Goal: Task Accomplishment & Management: Complete application form

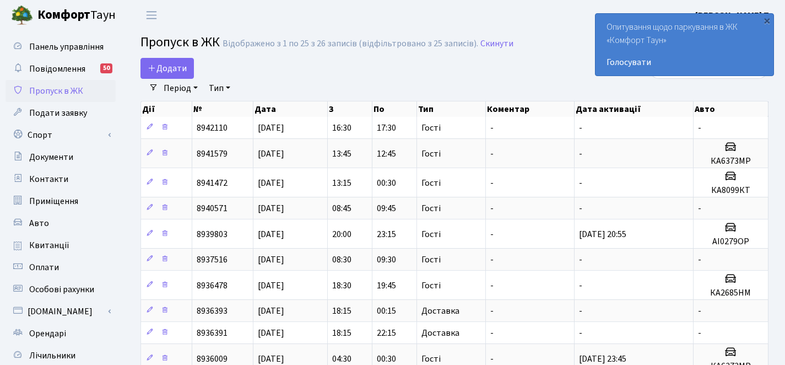
select select "25"
click at [181, 59] on link "Додати" at bounding box center [167, 68] width 53 height 21
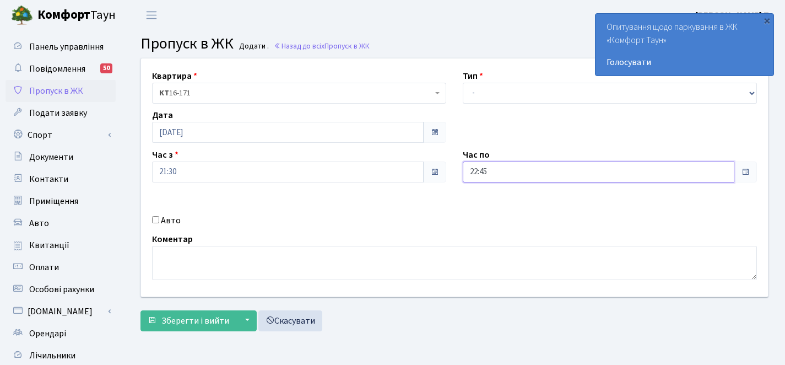
click at [512, 167] on input "22:45" at bounding box center [599, 171] width 272 height 21
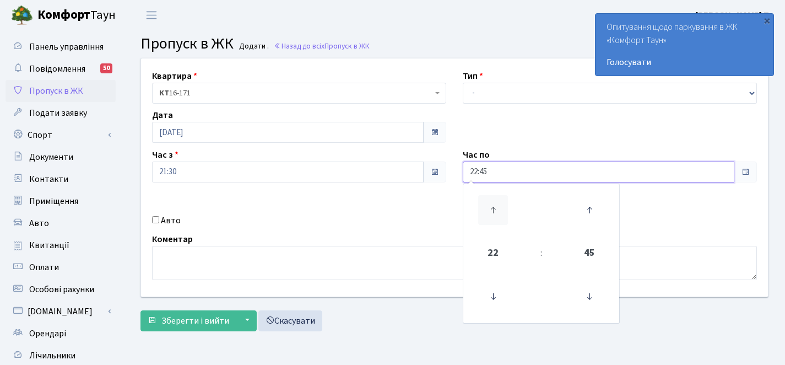
click at [488, 211] on icon at bounding box center [493, 210] width 30 height 30
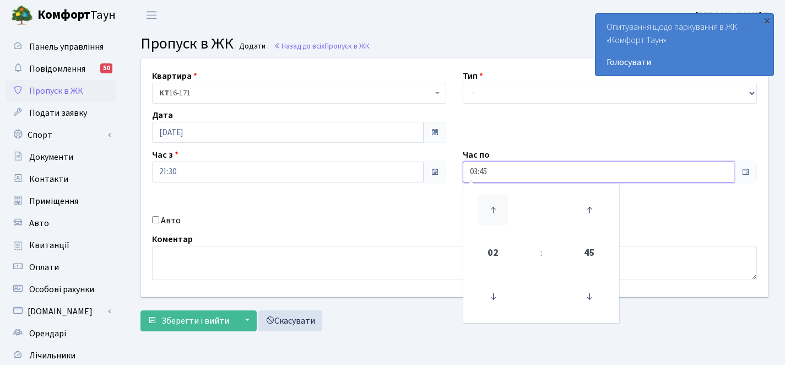
click at [488, 211] on icon at bounding box center [493, 210] width 30 height 30
type input "04:45"
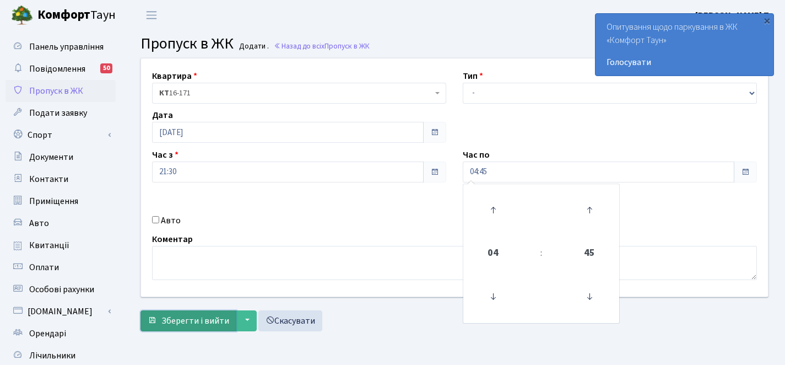
click at [209, 320] on span "Зберегти і вийти" at bounding box center [195, 321] width 68 height 12
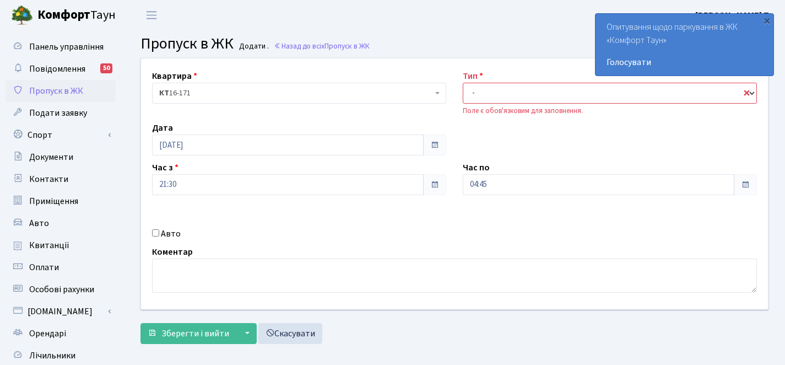
click at [510, 87] on select "- Доставка Таксі Гості Сервіс" at bounding box center [610, 93] width 294 height 21
select select "3"
click at [211, 324] on button "Зберегти і вийти" at bounding box center [189, 333] width 96 height 21
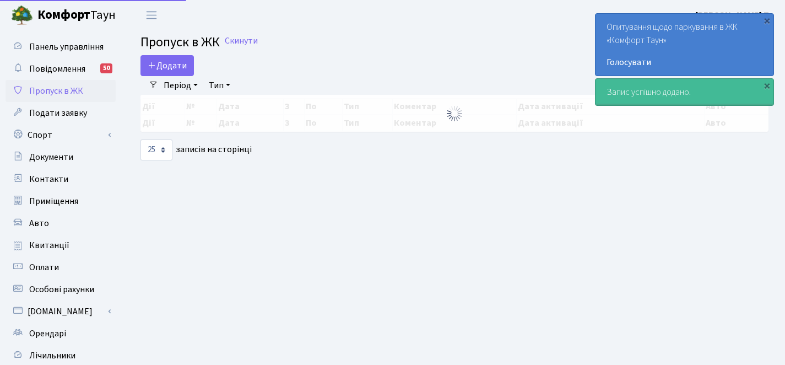
select select "25"
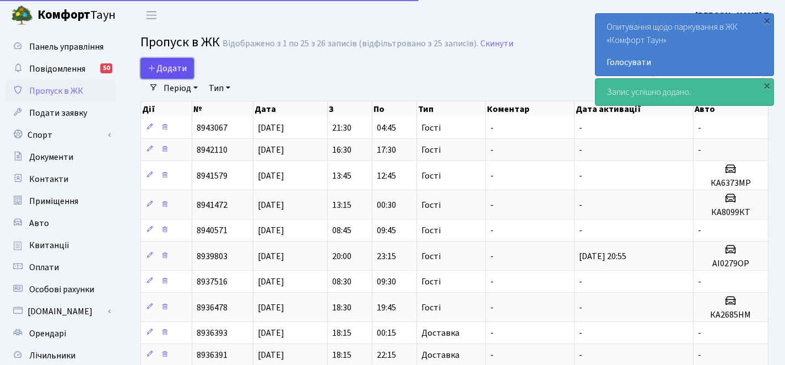
click at [180, 69] on span "Додати" at bounding box center [167, 68] width 39 height 12
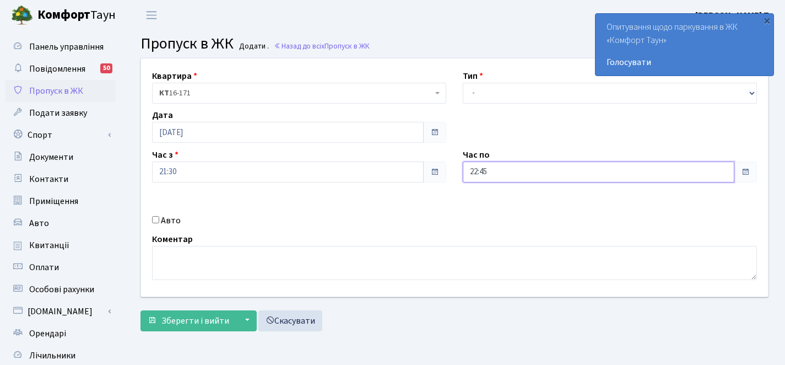
click at [489, 176] on input "22:45" at bounding box center [599, 171] width 272 height 21
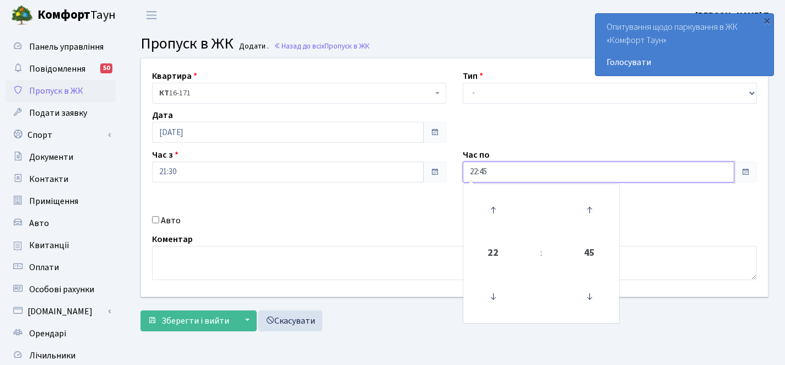
click at [489, 174] on input "22:45" at bounding box center [599, 171] width 272 height 21
click at [493, 226] on link at bounding box center [493, 210] width 33 height 40
click at [495, 218] on icon at bounding box center [493, 210] width 30 height 30
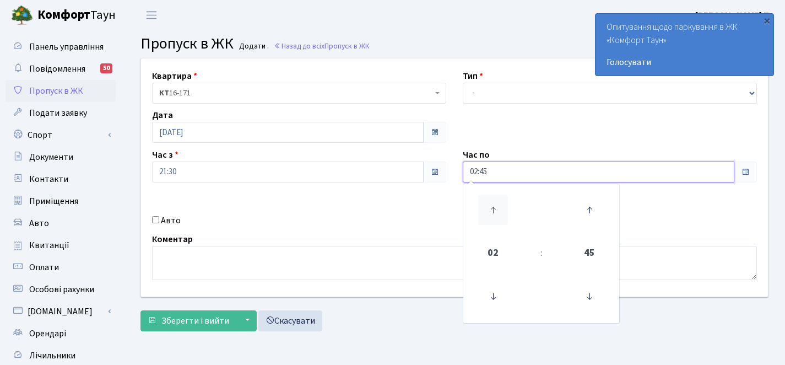
click at [495, 218] on icon at bounding box center [493, 210] width 30 height 30
type input "06:45"
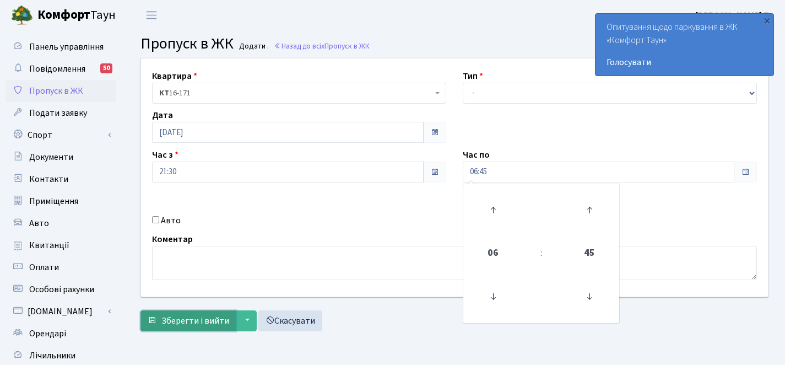
click at [216, 317] on span "Зберегти і вийти" at bounding box center [195, 321] width 68 height 12
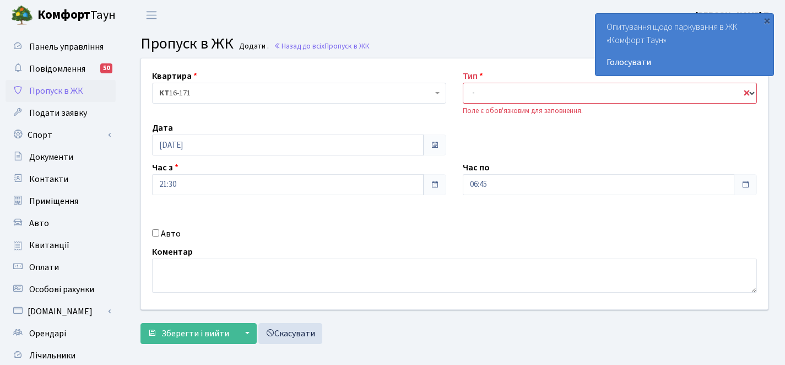
click at [481, 91] on select "- Доставка Таксі Гості Сервіс" at bounding box center [610, 93] width 294 height 21
select select "3"
click at [181, 321] on form "Квартира <b>КТ</b>&nbsp;&nbsp;&nbsp;&nbsp;16-171 КТ 16-171 Тип - Доставка Таксі…" at bounding box center [455, 201] width 628 height 286
click at [182, 328] on span "Зберегти і вийти" at bounding box center [195, 333] width 68 height 12
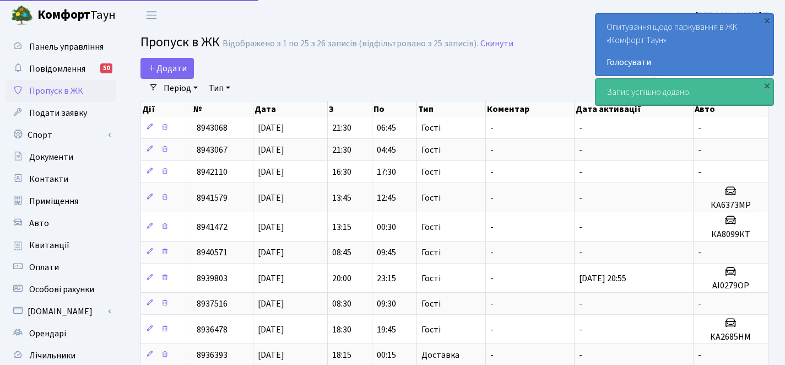
select select "25"
click at [170, 66] on span "Додати" at bounding box center [167, 68] width 39 height 12
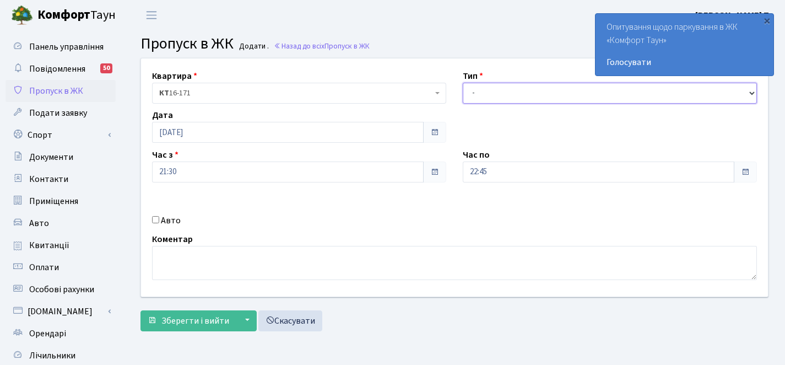
click at [469, 92] on select "- Доставка Таксі Гості Сервіс" at bounding box center [610, 93] width 294 height 21
select select "3"
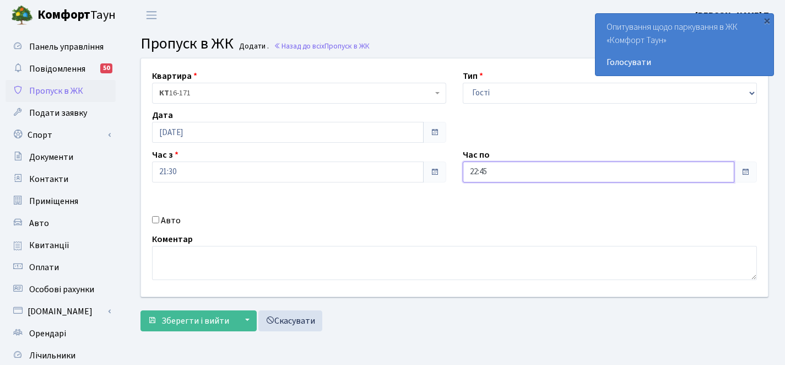
click at [486, 174] on input "22:45" at bounding box center [599, 171] width 272 height 21
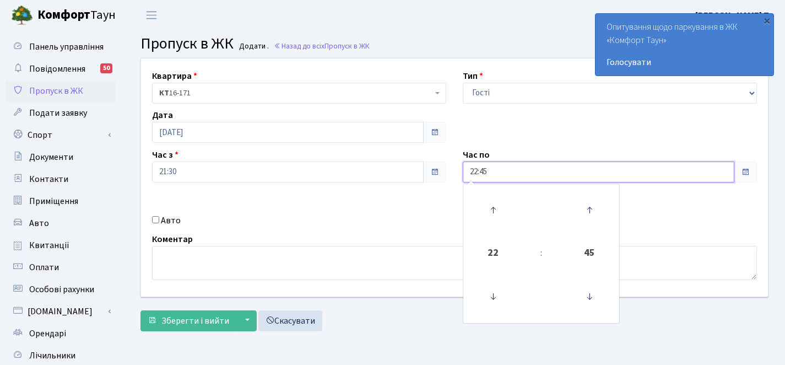
click at [521, 203] on td at bounding box center [541, 210] width 41 height 48
click at [503, 202] on icon at bounding box center [493, 210] width 30 height 30
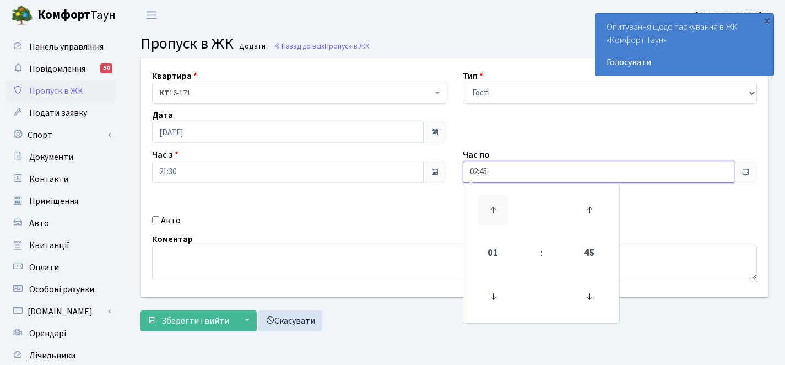
click at [503, 202] on icon at bounding box center [493, 210] width 30 height 30
type input "04:45"
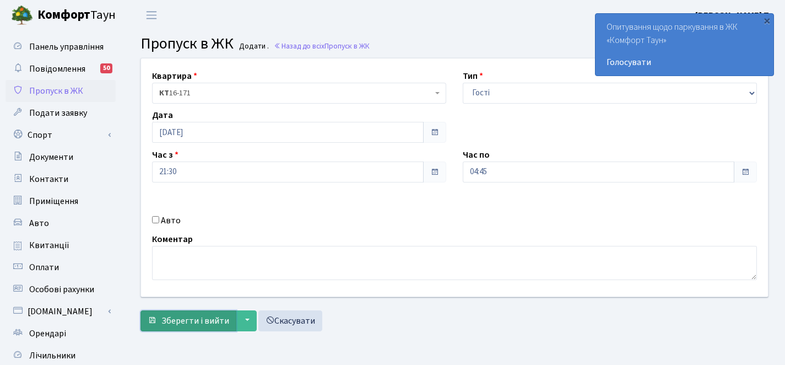
click at [182, 316] on span "Зберегти і вийти" at bounding box center [195, 321] width 68 height 12
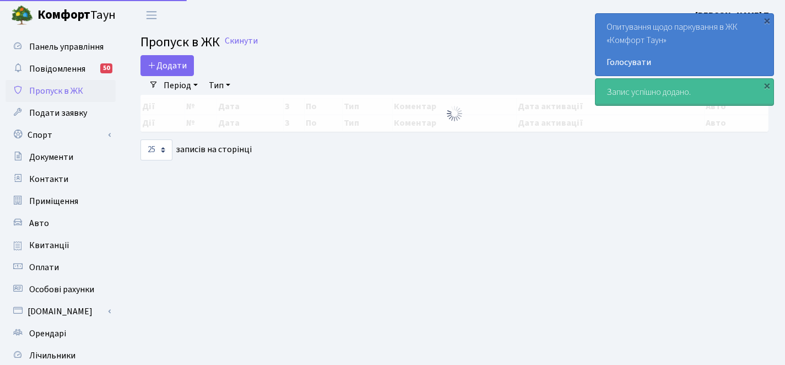
select select "25"
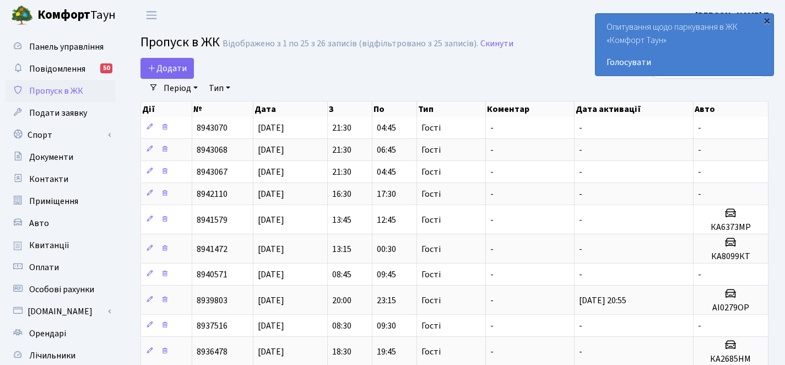
click at [767, 23] on div "×" at bounding box center [767, 20] width 11 height 11
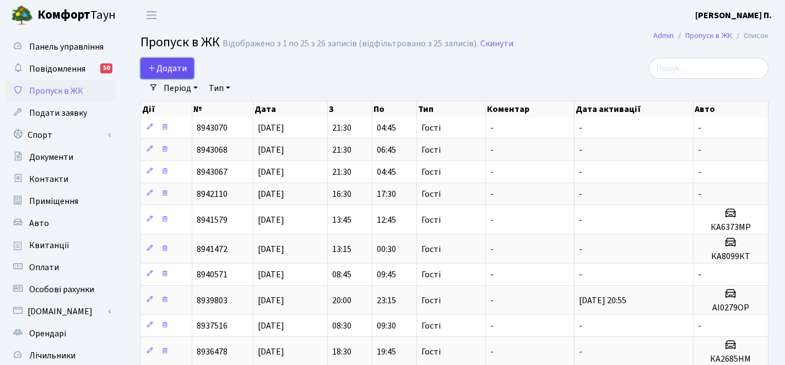
click at [174, 63] on span "Додати" at bounding box center [167, 68] width 39 height 12
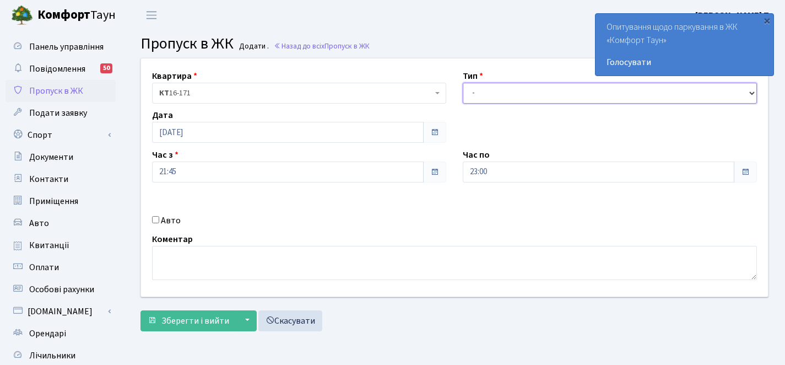
click at [503, 96] on select "- Доставка Таксі Гості Сервіс" at bounding box center [610, 93] width 294 height 21
select select "3"
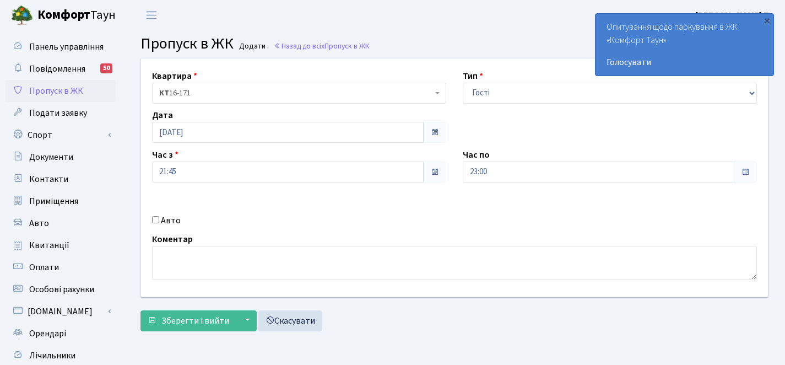
click at [158, 217] on input "Авто" at bounding box center [155, 219] width 7 height 7
checkbox input "true"
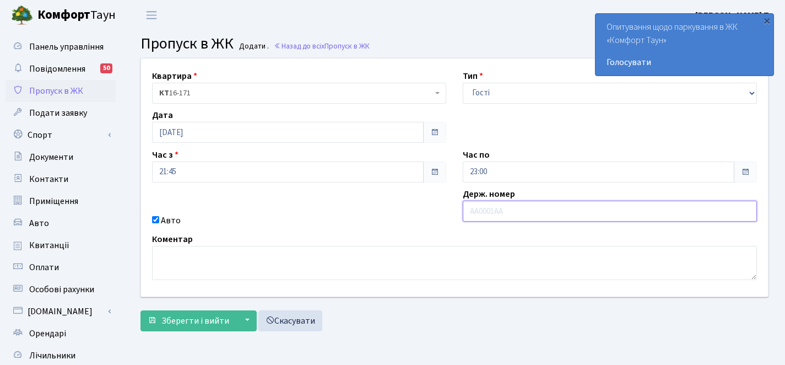
click at [541, 211] on input "text" at bounding box center [610, 211] width 294 height 21
